Goal: Task Accomplishment & Management: Complete application form

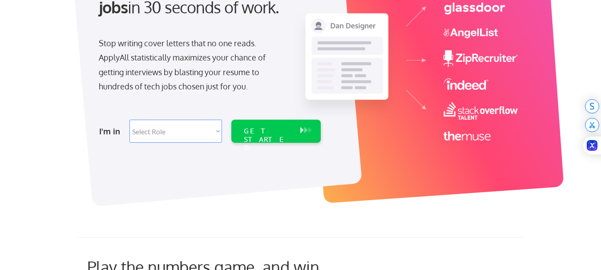
scroll to position [133, 0]
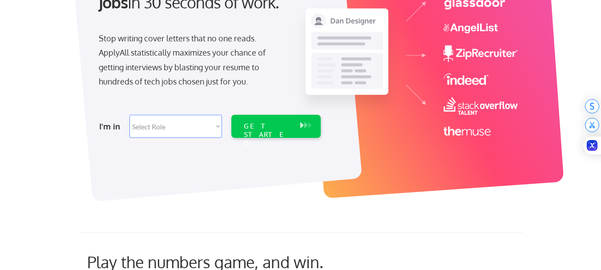
click at [219, 121] on select "Select Role Software Engineering Product Management Customer Success Sales UI/U…" at bounding box center [175, 126] width 93 height 23
select select ""data_science___analytics""
click at [129, 115] on select "Select Role Software Engineering Product Management Customer Success Sales UI/U…" at bounding box center [175, 126] width 93 height 23
select select ""data_science___analytics""
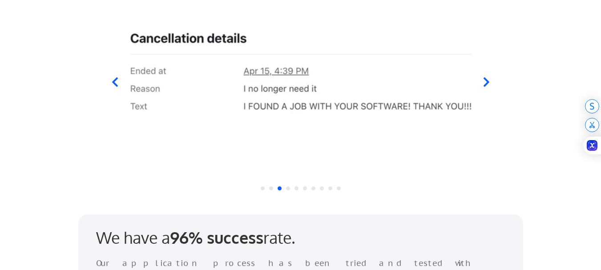
scroll to position [890, 0]
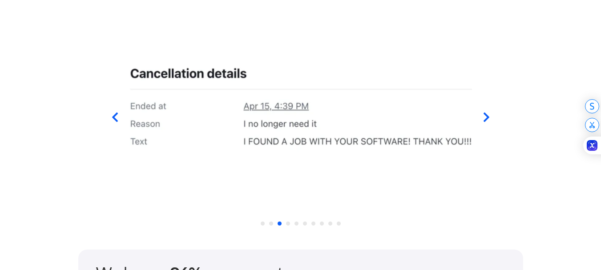
click at [480, 114] on div at bounding box center [300, 111] width 438 height 209
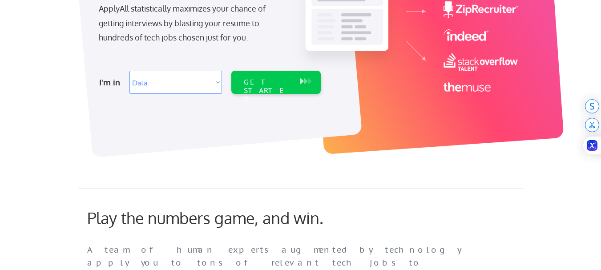
scroll to position [89, 0]
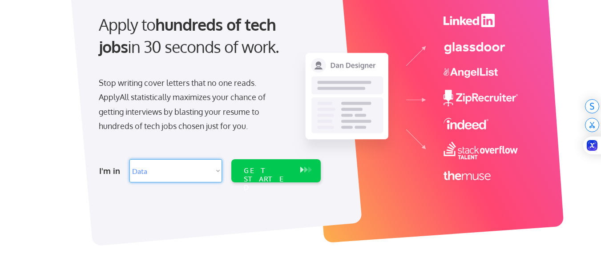
click at [198, 170] on select "Select Role Software Engineering Product Management Customer Success Sales UI/U…" at bounding box center [175, 170] width 93 height 23
click at [129, 159] on select "Select Role Software Engineering Product Management Customer Success Sales UI/U…" at bounding box center [175, 170] width 93 height 23
click at [257, 164] on div "GET STARTED" at bounding box center [267, 170] width 57 height 23
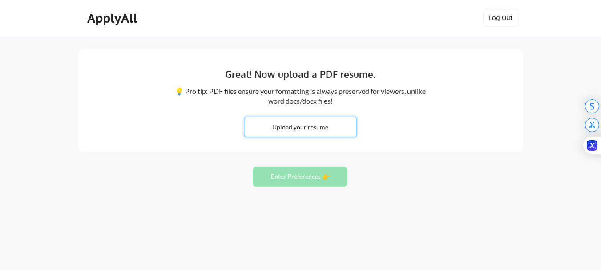
click at [335, 135] on input "file" at bounding box center [300, 126] width 111 height 19
type input "C:\fakepath\update 2025b.pdf"
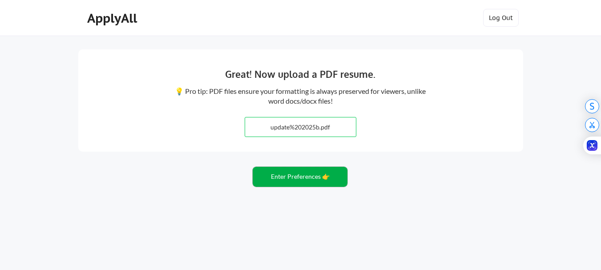
click at [311, 172] on button "Enter Preferences 👉" at bounding box center [300, 177] width 95 height 20
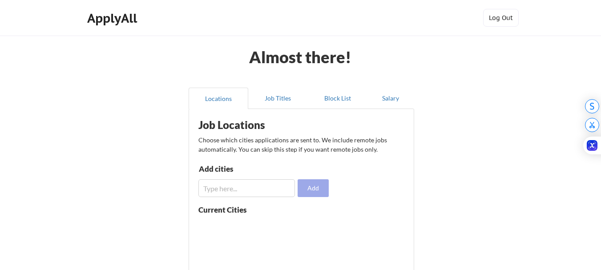
click at [312, 195] on button "Add" at bounding box center [313, 188] width 31 height 18
click at [264, 187] on input "input" at bounding box center [246, 188] width 97 height 18
type input "[GEOGRAPHIC_DATA]"
click at [309, 185] on button "Add" at bounding box center [313, 188] width 31 height 18
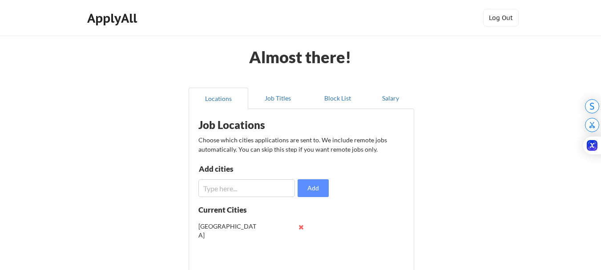
click at [279, 188] on input "input" at bounding box center [246, 188] width 97 height 18
type input "[US_STATE]"
click at [279, 188] on input "input" at bounding box center [246, 188] width 97 height 18
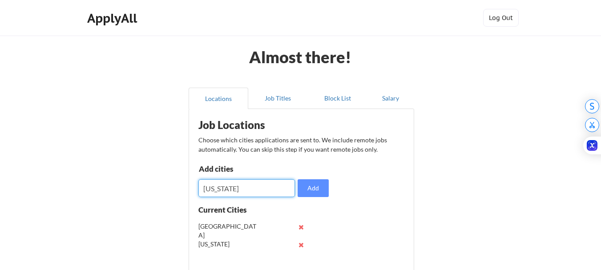
type input "[US_STATE]"
click at [279, 188] on input "input" at bounding box center [246, 188] width 97 height 18
type input "[GEOGRAPHIC_DATA]"
click at [279, 188] on input "input" at bounding box center [246, 188] width 97 height 18
type input "[GEOGRAPHIC_DATA]"
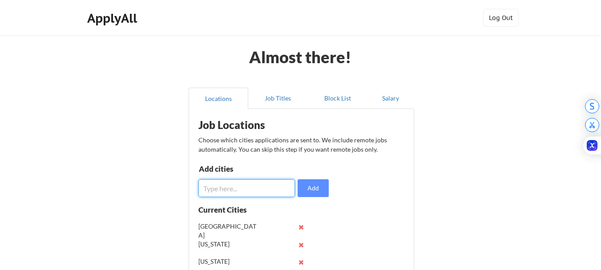
click at [279, 186] on input "input" at bounding box center [246, 188] width 97 height 18
type input "[GEOGRAPHIC_DATA]"
click at [279, 186] on input "input" at bounding box center [246, 188] width 97 height 18
type input "[GEOGRAPHIC_DATA]"
click at [279, 186] on input "input" at bounding box center [246, 188] width 97 height 18
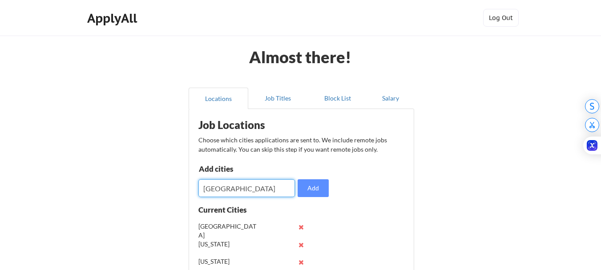
type input "[GEOGRAPHIC_DATA]"
click at [279, 186] on input "input" at bounding box center [246, 188] width 97 height 18
type input "[GEOGRAPHIC_DATA]"
click at [279, 186] on input "input" at bounding box center [246, 188] width 97 height 18
type input "[GEOGRAPHIC_DATA]"
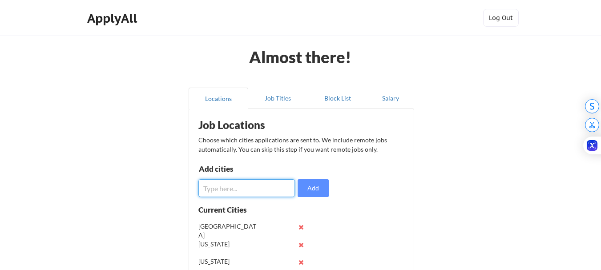
click at [279, 186] on input "input" at bounding box center [246, 188] width 97 height 18
click at [269, 186] on input "input" at bounding box center [246, 188] width 97 height 18
type input "l"
type input "[GEOGRAPHIC_DATA]"
click at [269, 186] on input "input" at bounding box center [246, 188] width 97 height 18
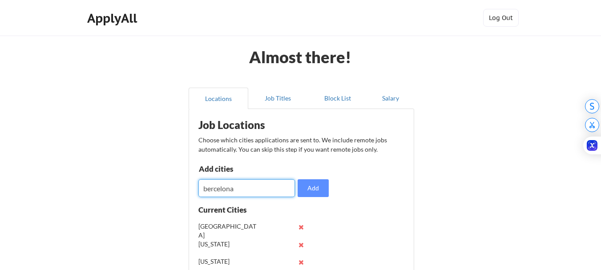
type input "bercelona"
click at [269, 186] on input "input" at bounding box center [246, 188] width 97 height 18
type input "monaco"
click at [269, 186] on input "input" at bounding box center [246, 188] width 97 height 18
type input "[GEOGRAPHIC_DATA]"
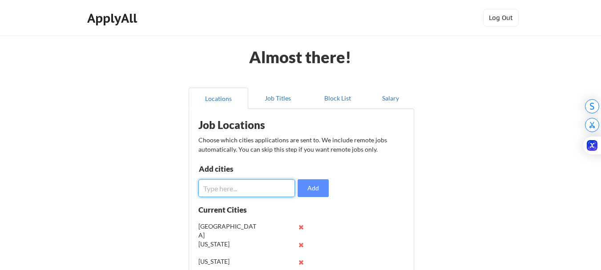
click at [269, 186] on input "input" at bounding box center [246, 188] width 97 height 18
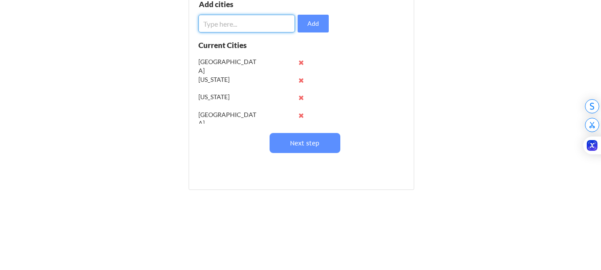
scroll to position [163, 0]
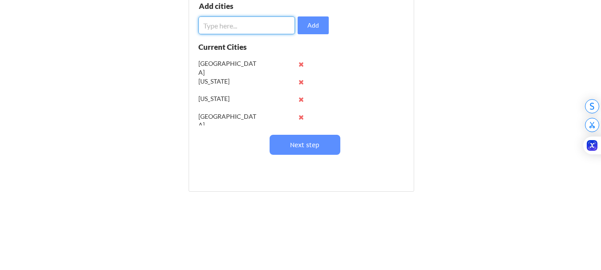
click at [235, 20] on input "input" at bounding box center [246, 25] width 97 height 18
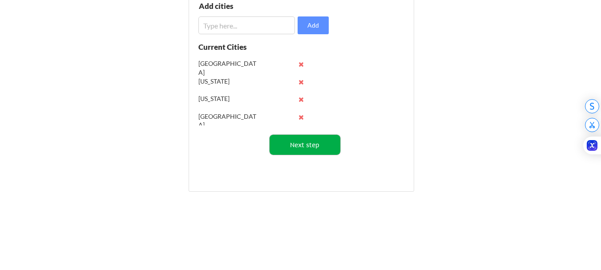
click at [289, 143] on button "Next step" at bounding box center [305, 145] width 71 height 20
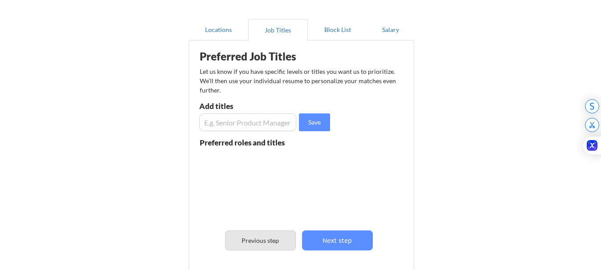
scroll to position [68, 0]
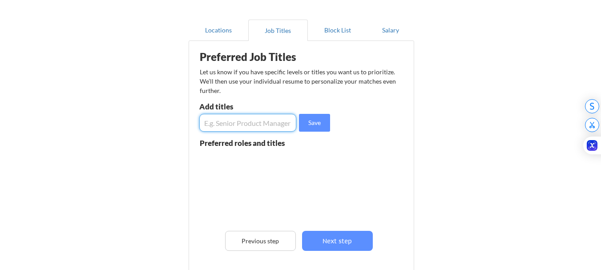
click at [278, 129] on input "input" at bounding box center [247, 123] width 97 height 18
type input "remote data entry / copy writting"
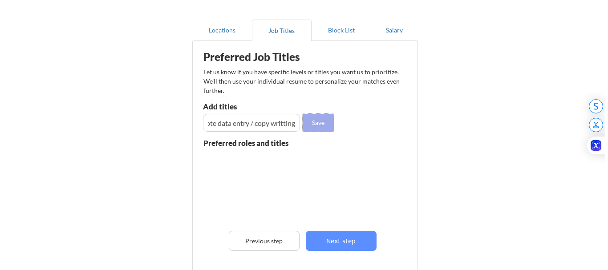
scroll to position [0, 0]
click at [304, 128] on button "Save" at bounding box center [314, 123] width 31 height 18
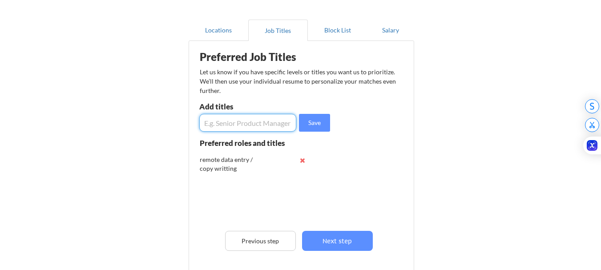
click at [245, 126] on input "input" at bounding box center [247, 123] width 97 height 18
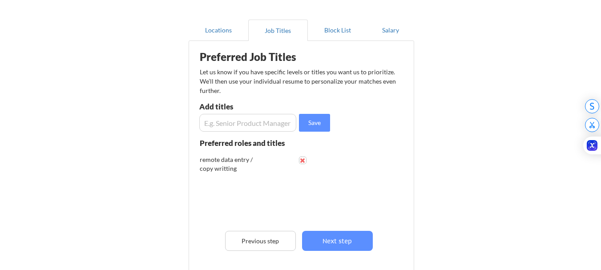
click at [306, 161] on button at bounding box center [302, 160] width 7 height 7
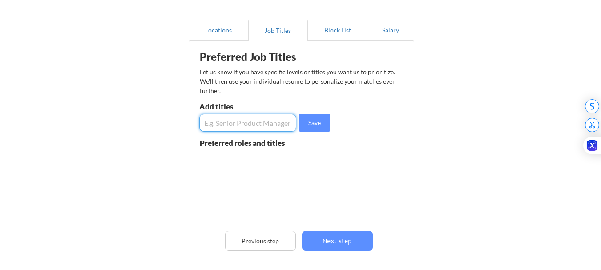
click at [265, 129] on input "input" at bounding box center [247, 123] width 97 height 18
type input "remote data clerk/entry"
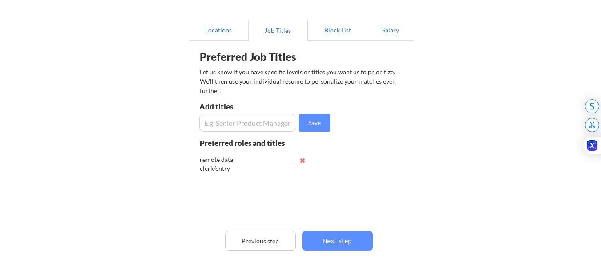
click at [265, 129] on input "input" at bounding box center [247, 123] width 97 height 18
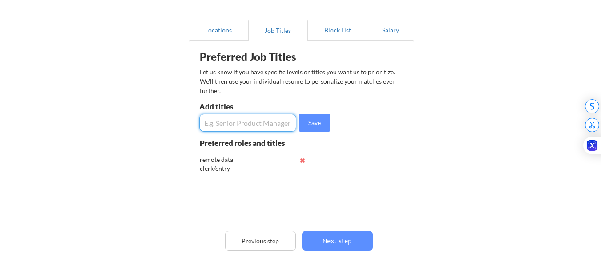
type input "c"
type input "remote copy writting"
click at [264, 129] on input "input" at bounding box center [247, 123] width 97 height 18
type input "r"
type input "remote graphic designer"
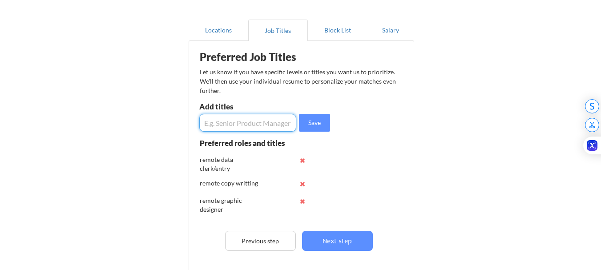
click at [264, 125] on input "input" at bounding box center [247, 123] width 97 height 18
type input "remote customer care"
click at [313, 119] on button "Save" at bounding box center [314, 123] width 31 height 18
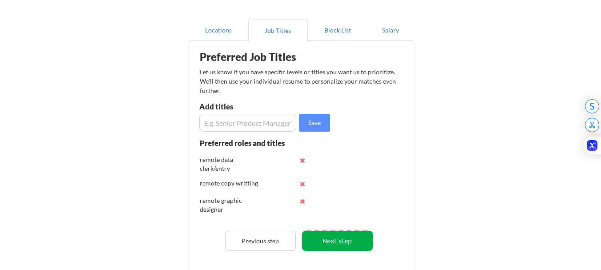
click at [331, 241] on button "Next step" at bounding box center [337, 241] width 71 height 20
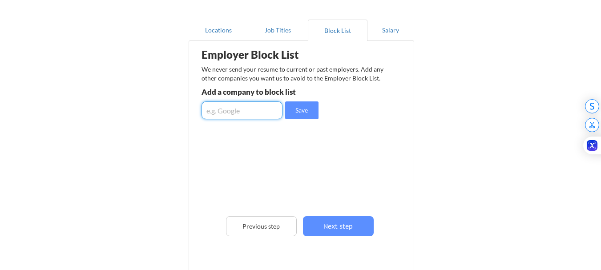
click at [271, 108] on input "input" at bounding box center [242, 110] width 81 height 18
type input "c"
type input "safaricom"
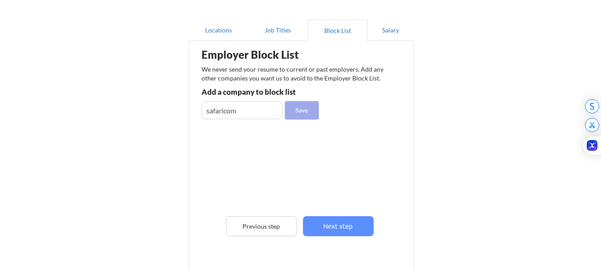
click at [297, 116] on button "Save" at bounding box center [301, 110] width 33 height 18
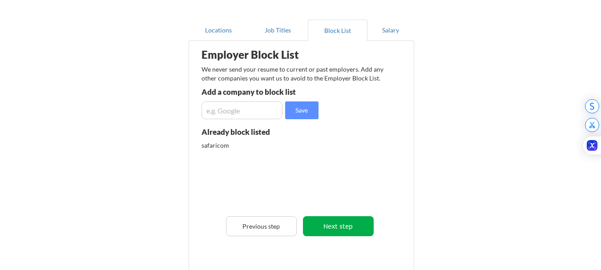
click at [337, 224] on button "Next step" at bounding box center [338, 226] width 71 height 20
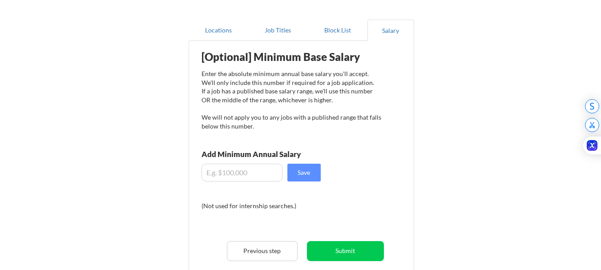
click at [258, 175] on input "input" at bounding box center [242, 173] width 81 height 18
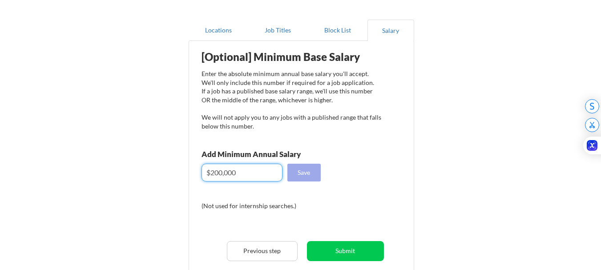
type input "$200,000"
click at [290, 171] on button "Save" at bounding box center [303, 173] width 33 height 18
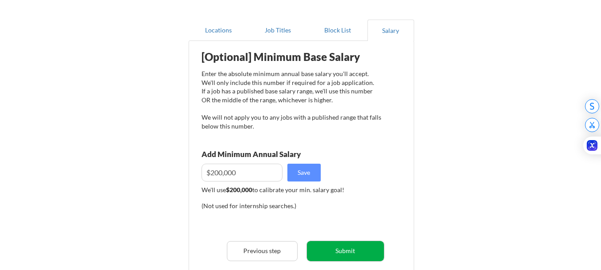
click at [354, 250] on button "Submit" at bounding box center [345, 251] width 77 height 20
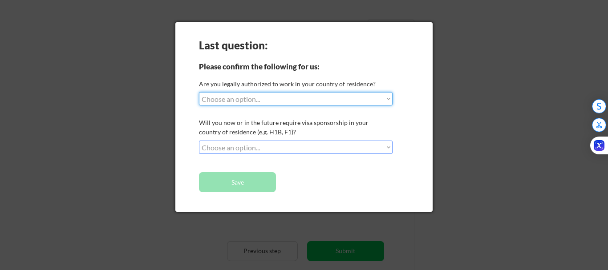
click at [268, 103] on select "Choose an option... Yes, I am a [DEMOGRAPHIC_DATA] Citizen Yes, I am a [DEMOGRA…" at bounding box center [296, 98] width 194 height 13
select select ""yes__i_am_a_[DEMOGRAPHIC_DATA]""
click at [199, 92] on select "Choose an option... Yes, I am a [DEMOGRAPHIC_DATA] Citizen Yes, I am a [DEMOGRA…" at bounding box center [296, 98] width 194 height 13
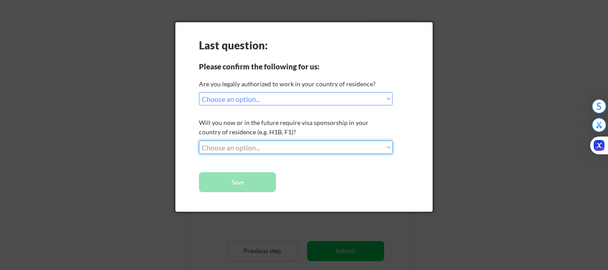
click at [299, 143] on select "Choose an option... No, I will not need sponsorship Yes, I will need sponsorship" at bounding box center [296, 147] width 194 height 13
select select ""no__i_will_not_need_sponsorship""
click at [199, 141] on select "Choose an option... No, I will not need sponsorship Yes, I will need sponsorship" at bounding box center [296, 147] width 194 height 13
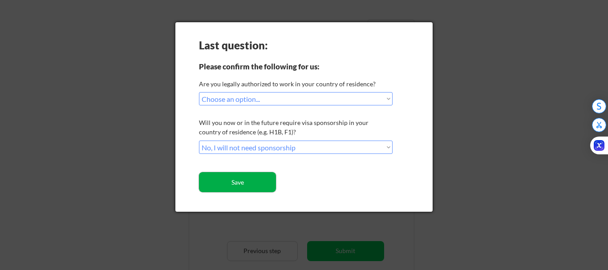
click at [269, 183] on button "Save" at bounding box center [237, 182] width 77 height 20
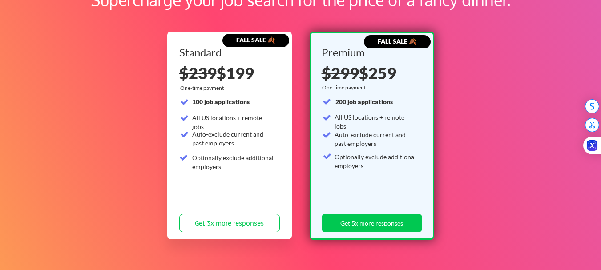
scroll to position [74, 0]
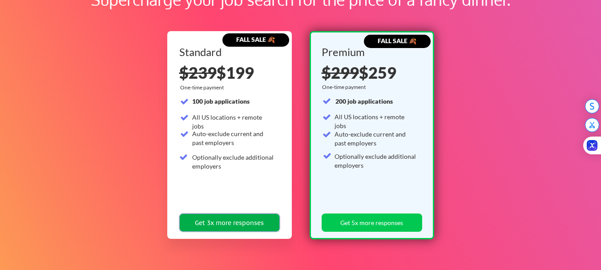
click at [234, 221] on button "Get 3x more responses" at bounding box center [229, 223] width 101 height 18
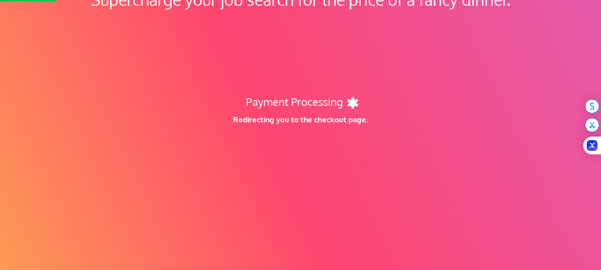
click at [234, 221] on div "Supercharge your job search for the price of a fancy dinner. FALL SALE 🍂 Standa…" at bounding box center [300, 204] width 601 height 486
